Goal: Task Accomplishment & Management: Manage account settings

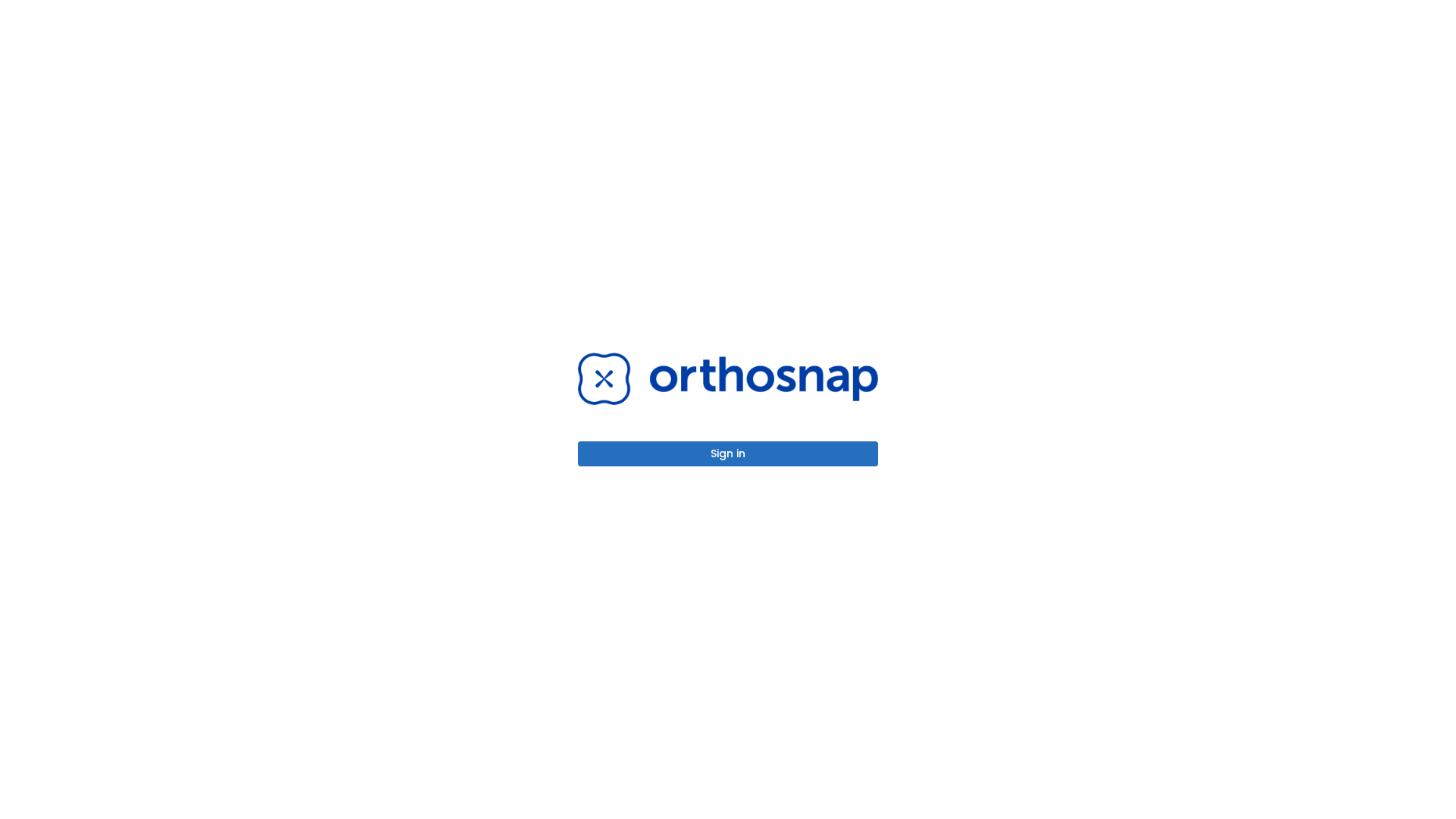
click at [728, 454] on button "Sign in" at bounding box center [727, 454] width 300 height 25
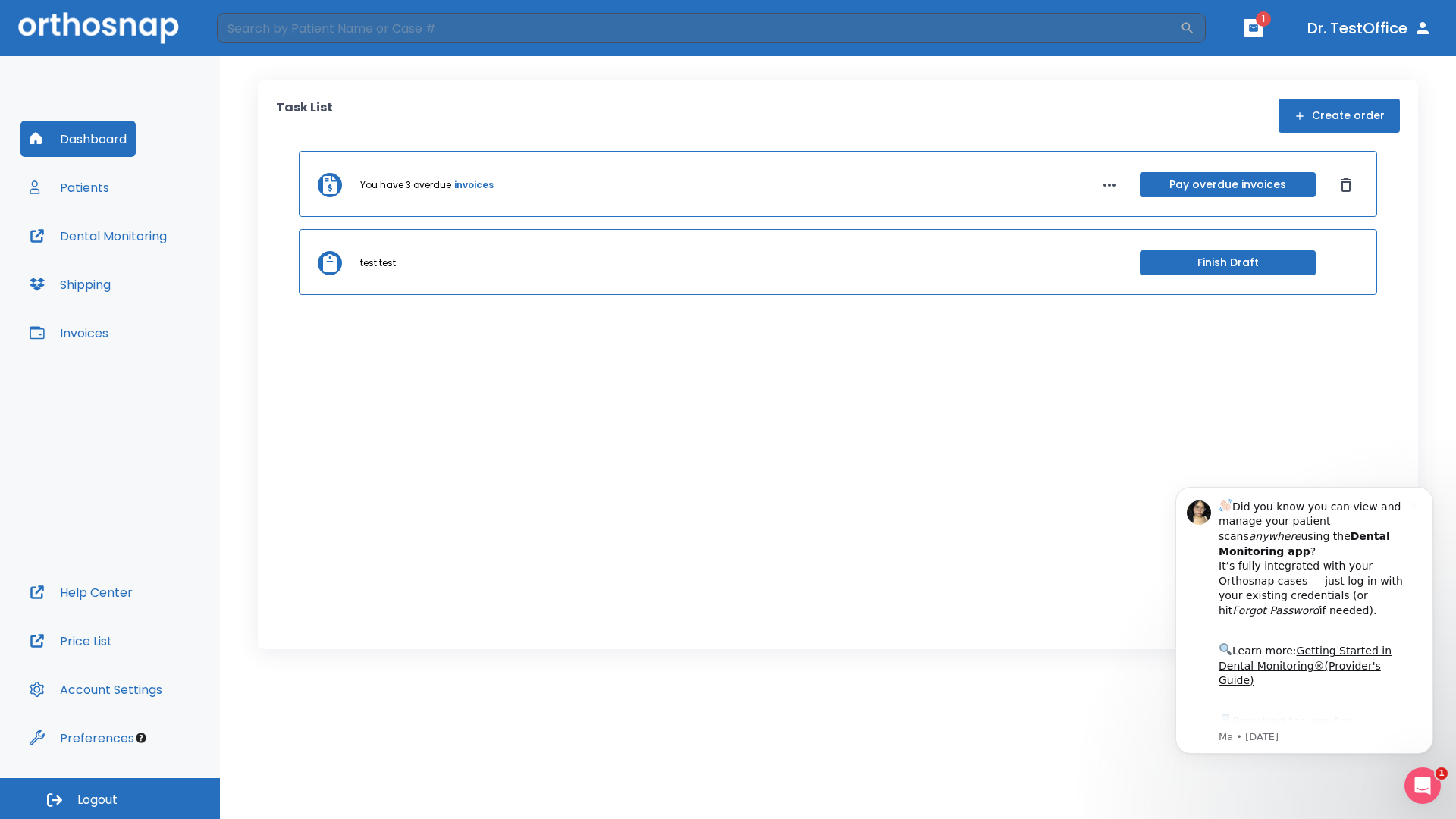
click at [110, 799] on span "Logout" at bounding box center [98, 800] width 40 height 17
